Goal: Task Accomplishment & Management: Use online tool/utility

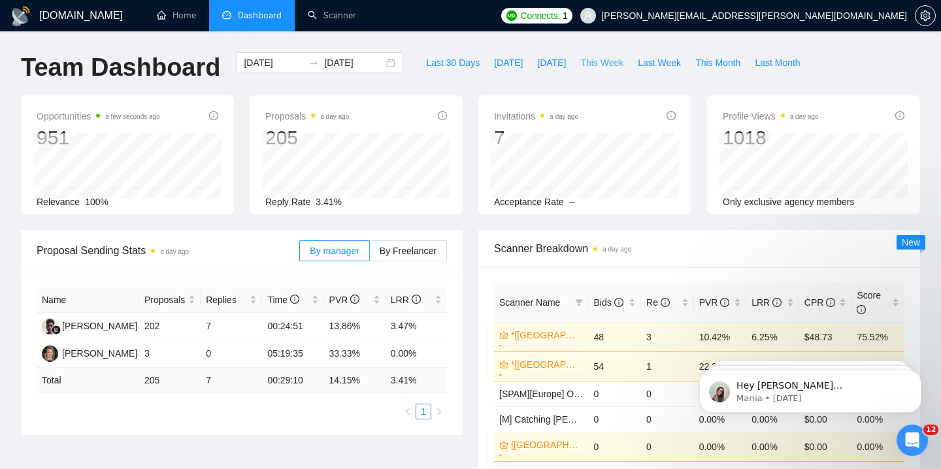
click at [587, 63] on span "This Week" at bounding box center [601, 63] width 43 height 14
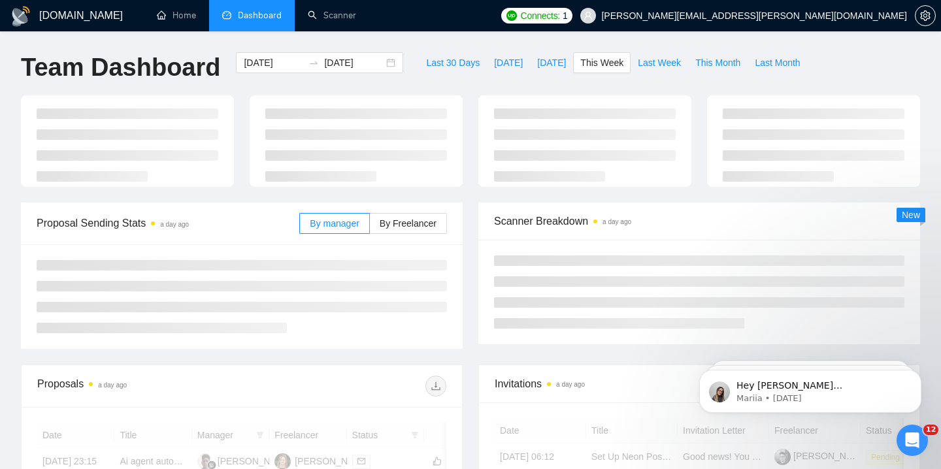
type input "[DATE]"
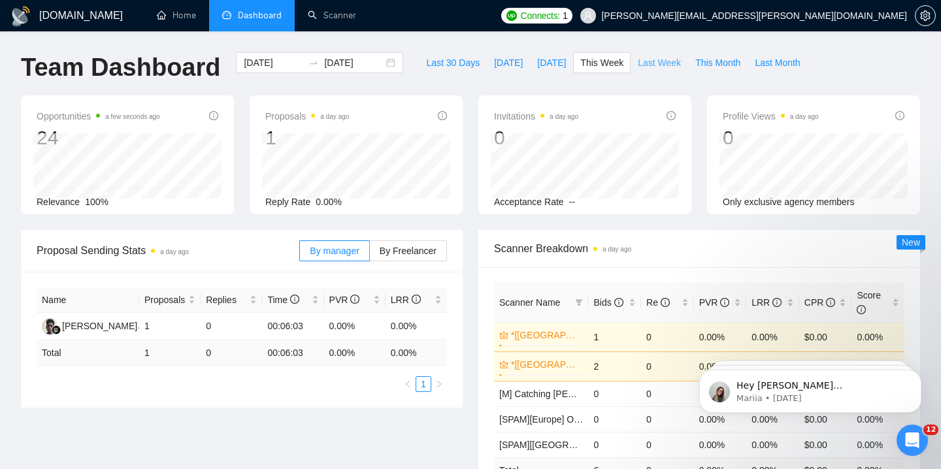
click at [639, 66] on span "Last Week" at bounding box center [658, 63] width 43 height 14
type input "[DATE]"
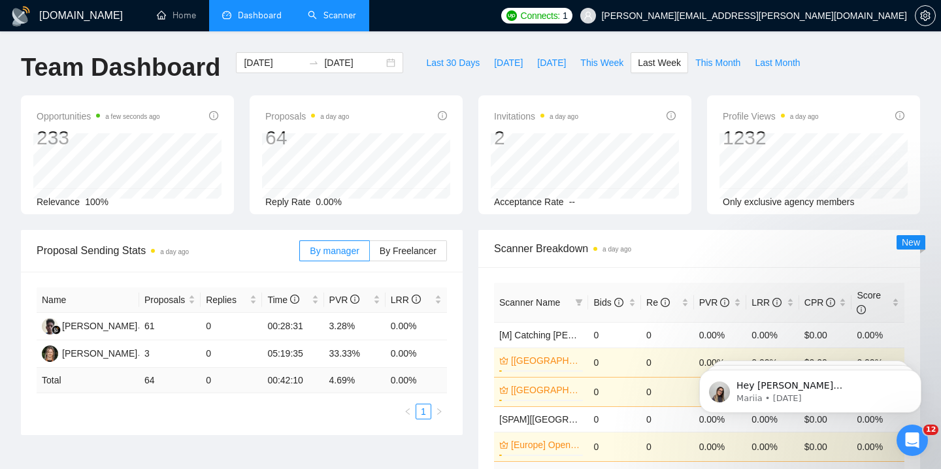
click at [338, 21] on link "Scanner" at bounding box center [332, 15] width 48 height 11
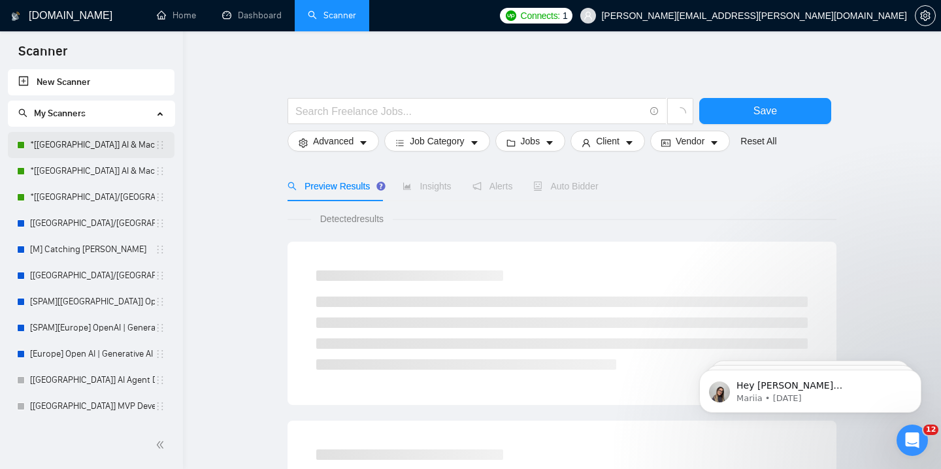
click at [119, 147] on link "*[[GEOGRAPHIC_DATA]] AI & Machine Learning Software" at bounding box center [92, 145] width 125 height 26
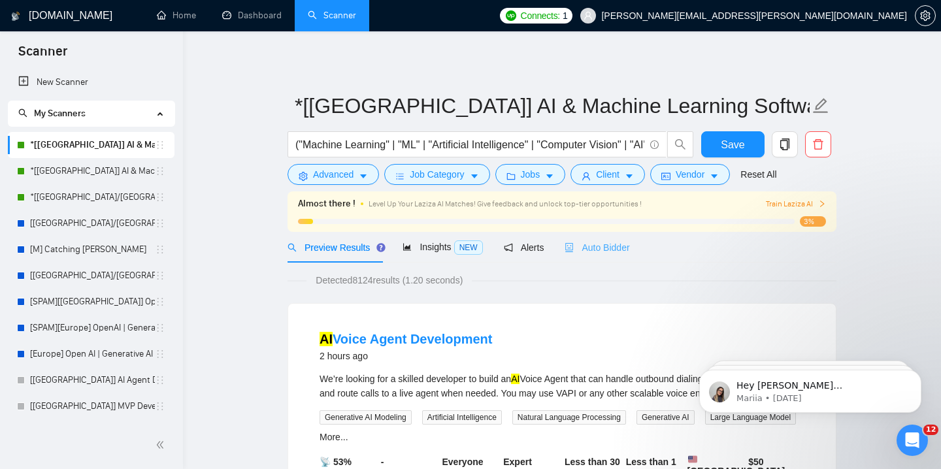
click at [594, 255] on div "Auto Bidder" at bounding box center [596, 247] width 65 height 31
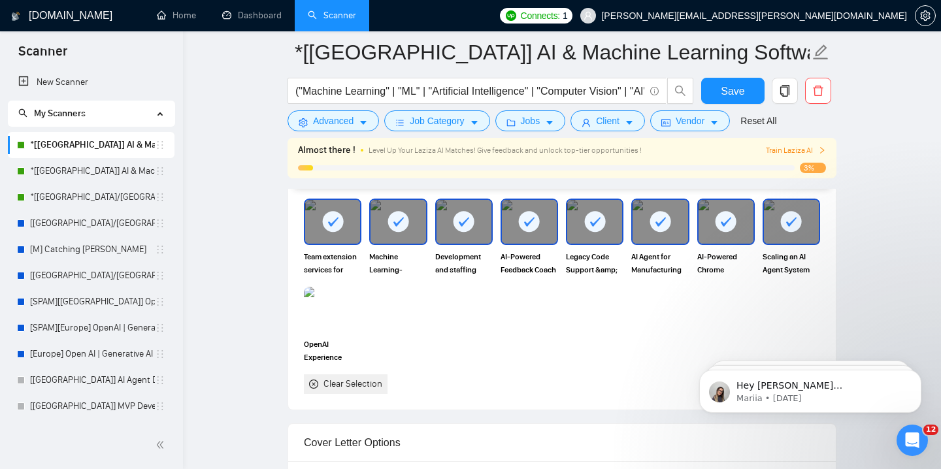
scroll to position [1259, 0]
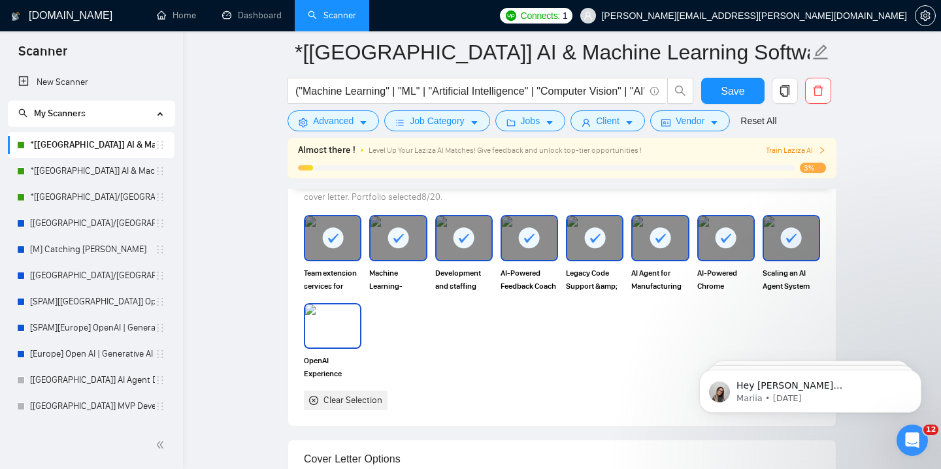
click at [344, 330] on img at bounding box center [332, 325] width 55 height 43
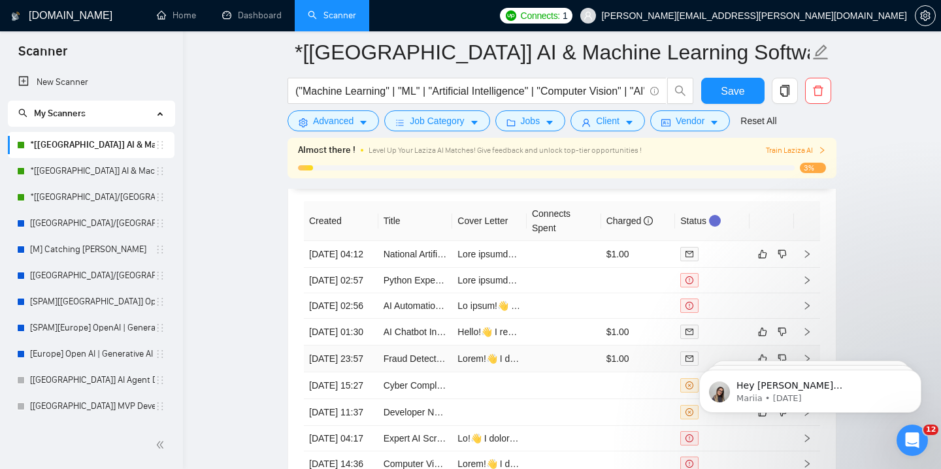
scroll to position [3323, 0]
click at [724, 91] on span "Save" at bounding box center [732, 91] width 24 height 16
click at [74, 179] on link "*[[GEOGRAPHIC_DATA]] AI & Machine Learning Software" at bounding box center [92, 171] width 125 height 26
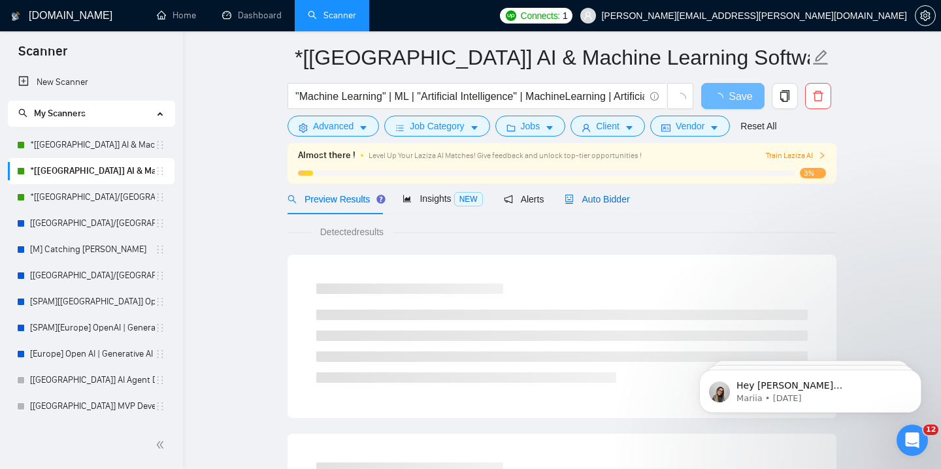
click at [595, 204] on span "Auto Bidder" at bounding box center [596, 199] width 65 height 10
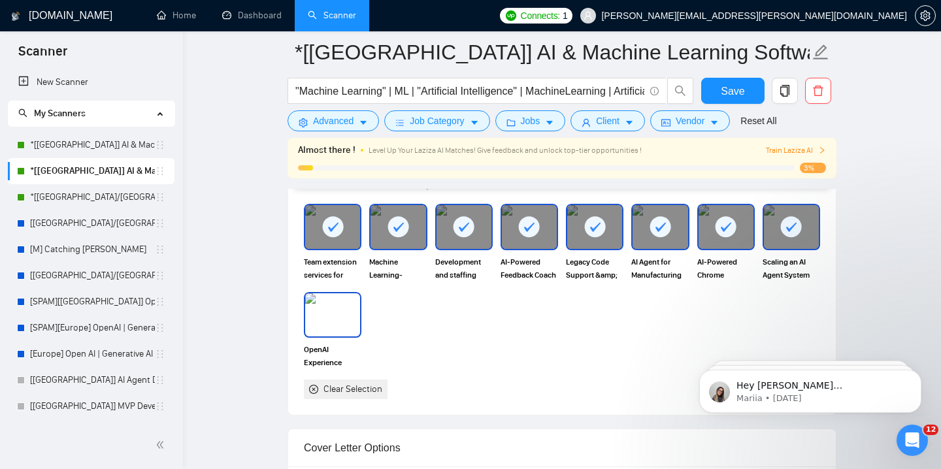
click at [319, 319] on img at bounding box center [332, 314] width 55 height 43
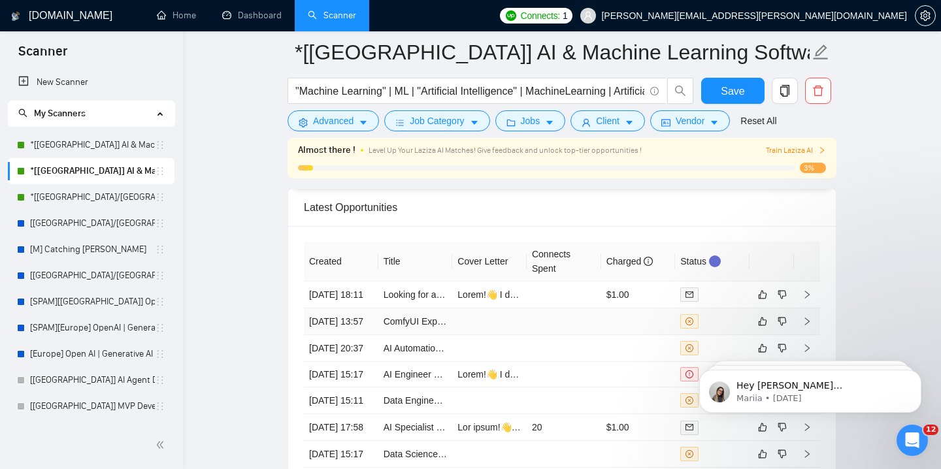
scroll to position [3276, 0]
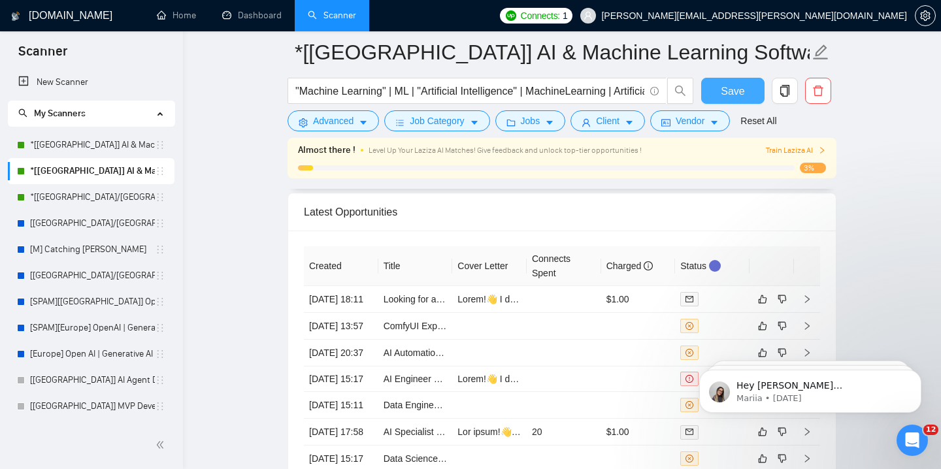
click at [739, 93] on span "Save" at bounding box center [732, 91] width 24 height 16
click at [91, 201] on link "*[[GEOGRAPHIC_DATA]/[GEOGRAPHIC_DATA]] AI Agent Development" at bounding box center [92, 197] width 125 height 26
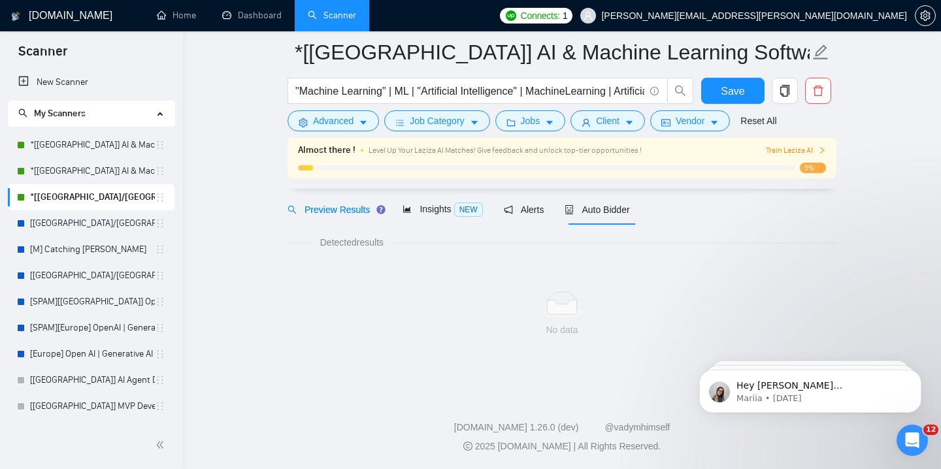
scroll to position [48, 0]
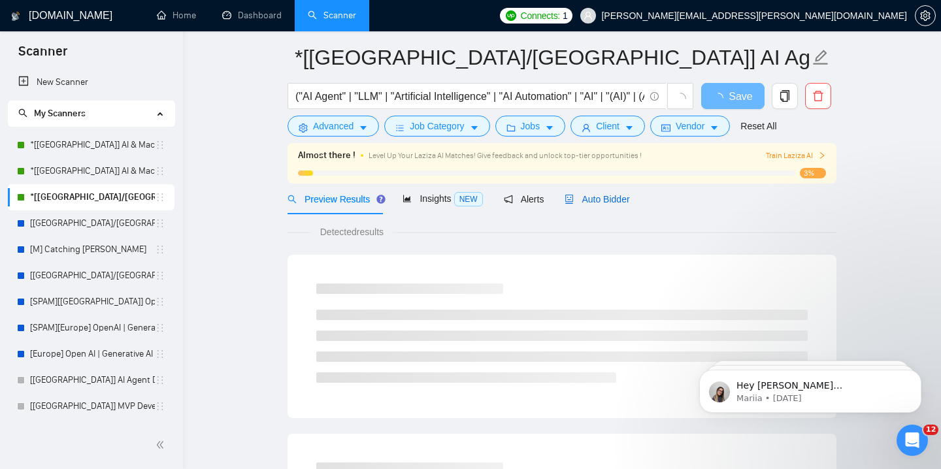
click at [598, 200] on span "Auto Bidder" at bounding box center [596, 199] width 65 height 10
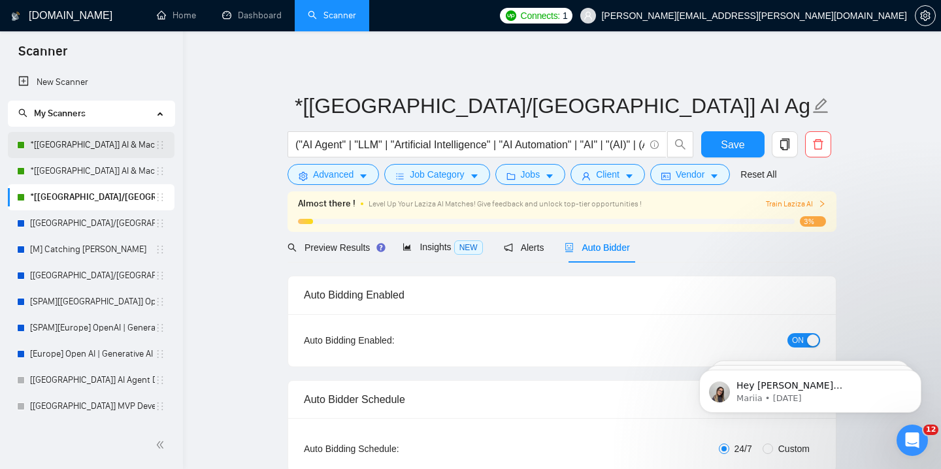
click at [119, 140] on link "*[[GEOGRAPHIC_DATA]] AI & Machine Learning Software" at bounding box center [92, 145] width 125 height 26
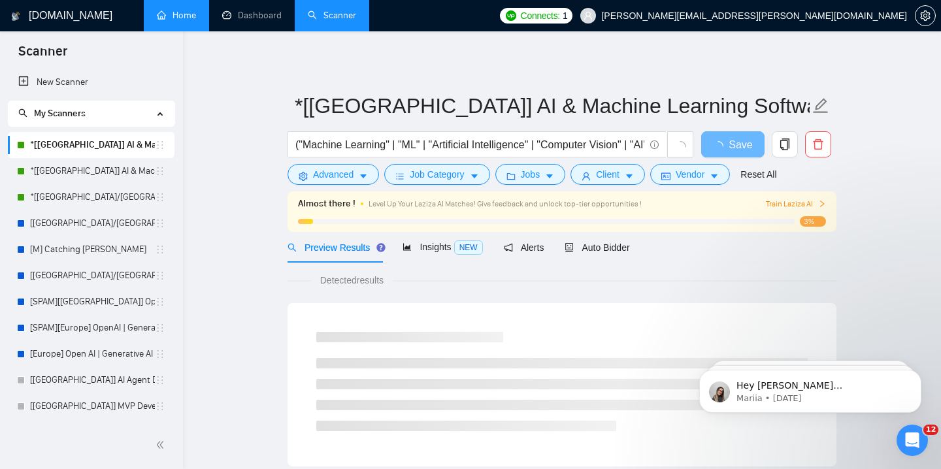
click at [191, 14] on link "Home" at bounding box center [176, 15] width 39 height 11
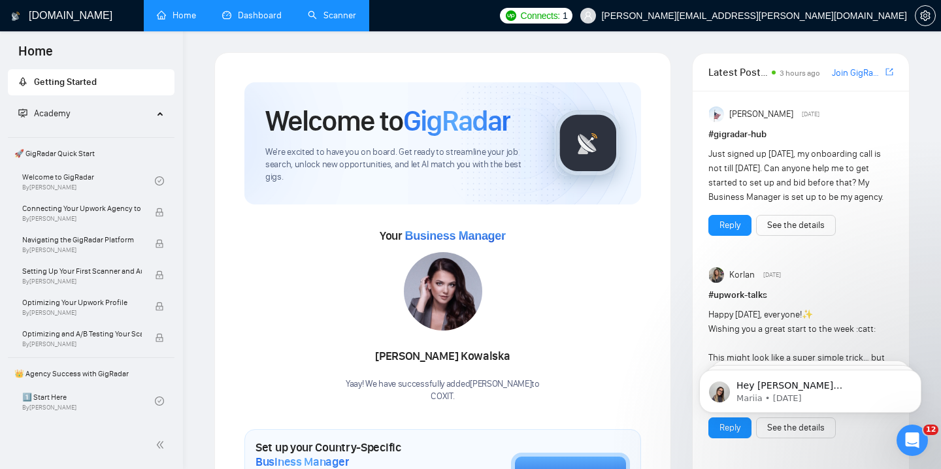
click at [244, 21] on link "Dashboard" at bounding box center [251, 15] width 59 height 11
